Goal: Browse casually

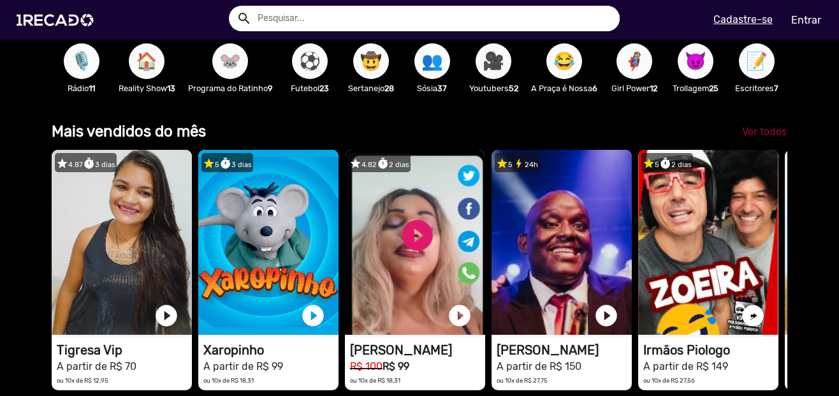
click at [770, 138] on span "Ver todos" at bounding box center [764, 132] width 45 height 12
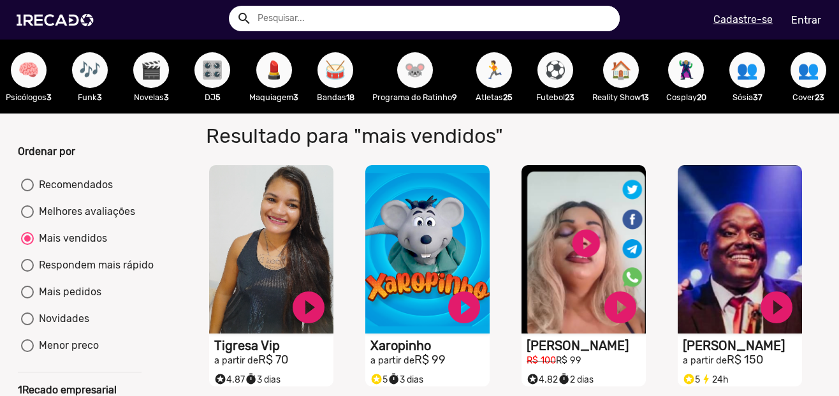
click at [91, 298] on div "Mais pedidos" at bounding box center [68, 291] width 68 height 15
click at [27, 298] on input "Mais pedidos" at bounding box center [27, 298] width 1 height 1
radio input "true"
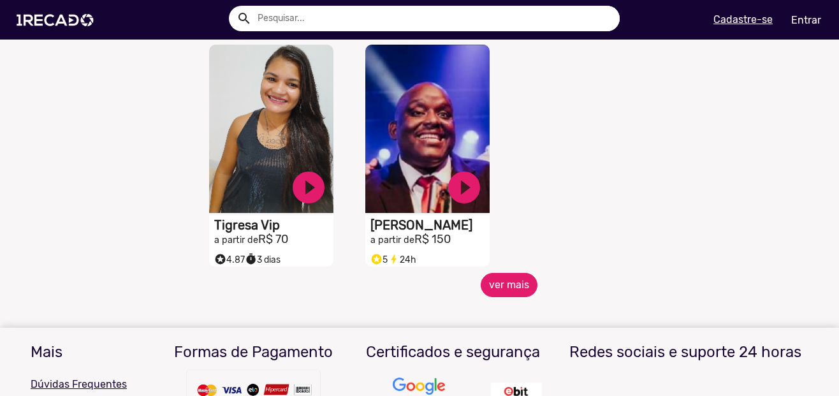
click at [498, 297] on button "ver mais" at bounding box center [509, 285] width 57 height 24
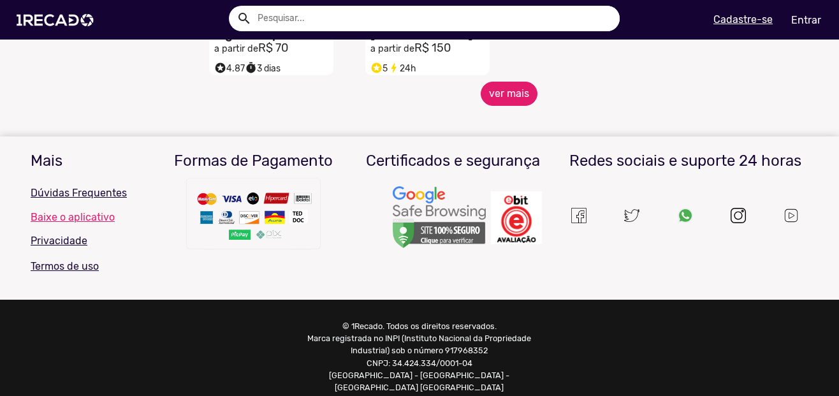
click at [497, 101] on button "ver mais" at bounding box center [509, 94] width 57 height 24
